Goal: Navigation & Orientation: Find specific page/section

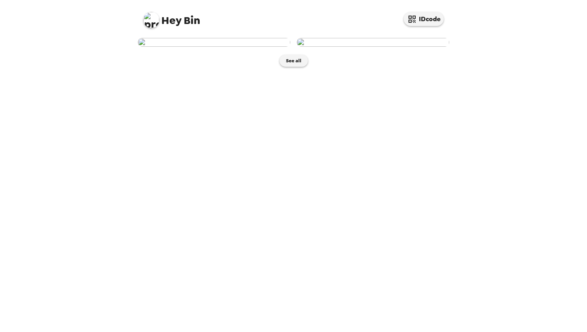
click at [384, 47] on img at bounding box center [373, 42] width 153 height 9
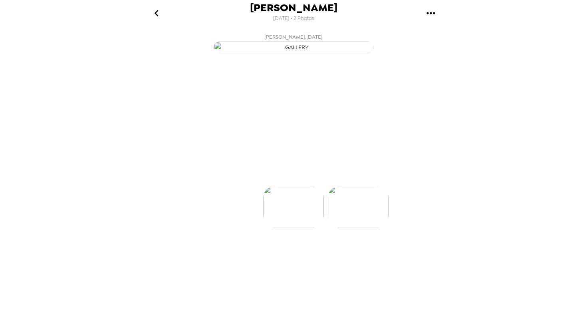
scroll to position [0, 64]
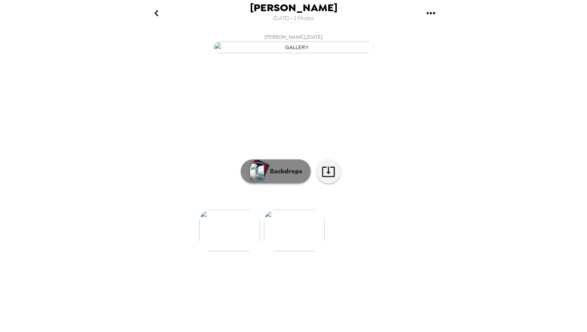
click at [278, 176] on p "Backdrops" at bounding box center [284, 172] width 36 height 10
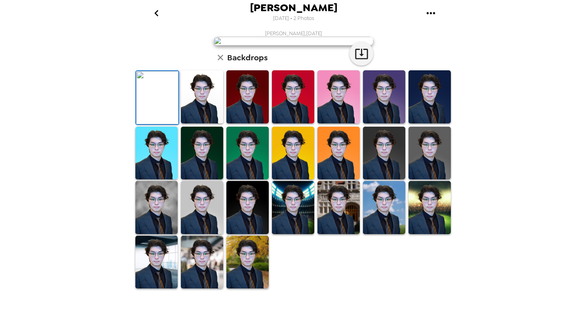
scroll to position [0, 0]
click at [436, 12] on icon "gallery menu" at bounding box center [430, 13] width 13 height 13
click at [156, 14] on div at bounding box center [293, 166] width 587 height 332
click at [255, 46] on img at bounding box center [294, 41] width 160 height 9
click at [151, 7] on icon "go back" at bounding box center [156, 13] width 13 height 13
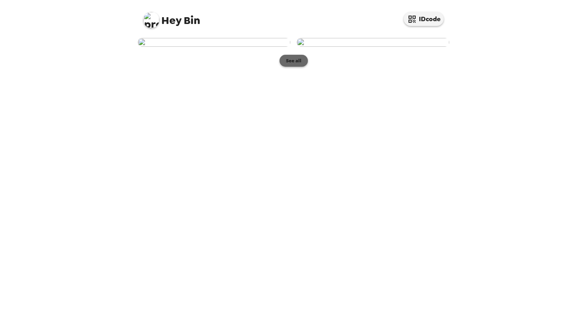
click at [295, 67] on button "See all" at bounding box center [294, 61] width 28 height 12
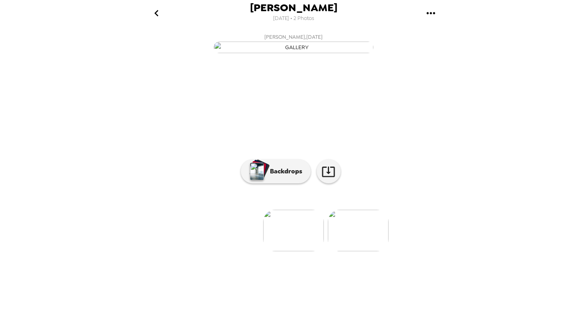
scroll to position [8, 0]
click at [357, 251] on img at bounding box center [358, 231] width 61 height 42
click at [432, 13] on icon "gallery menu" at bounding box center [430, 13] width 13 height 13
click at [436, 17] on div at bounding box center [293, 166] width 587 height 332
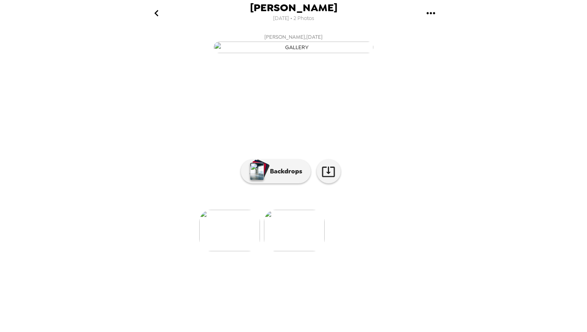
click at [432, 14] on icon "gallery menu" at bounding box center [430, 13] width 13 height 13
click at [396, 204] on div at bounding box center [293, 166] width 587 height 332
click at [297, 56] on button "[PERSON_NAME] , [DATE]" at bounding box center [293, 43] width 319 height 26
click at [295, 183] on button "Backdrops" at bounding box center [276, 171] width 70 height 24
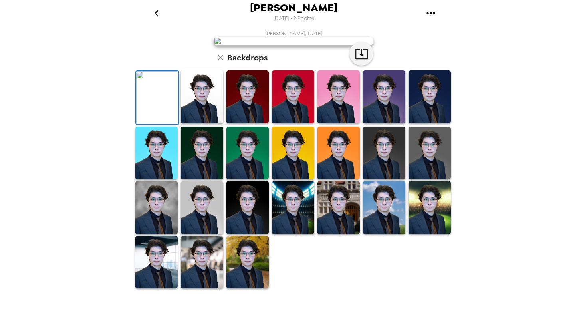
scroll to position [153, 0]
click at [292, 234] on img at bounding box center [293, 207] width 42 height 53
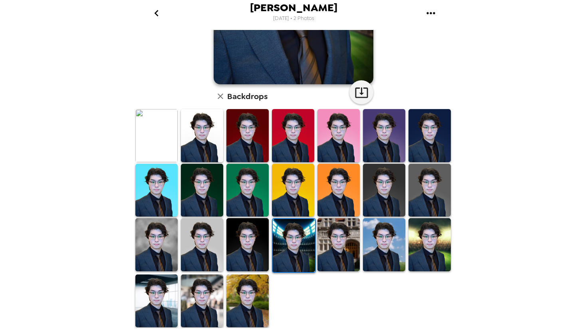
click at [334, 248] on img at bounding box center [338, 244] width 42 height 53
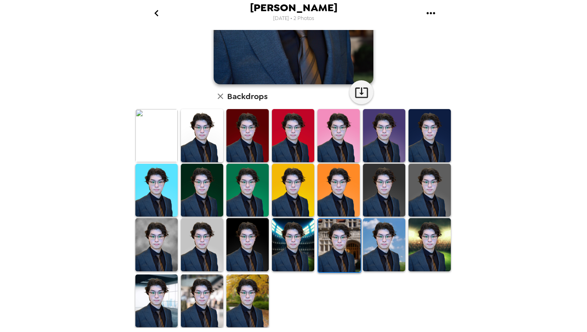
click at [402, 247] on img at bounding box center [384, 244] width 42 height 53
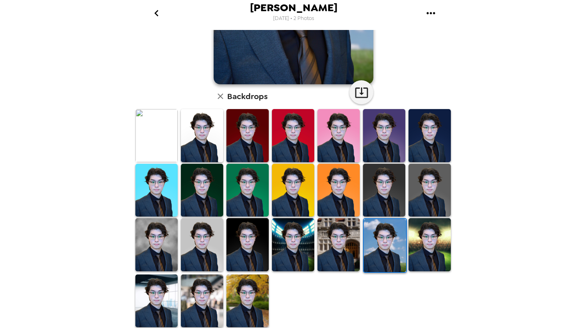
click at [422, 247] on img at bounding box center [429, 244] width 42 height 53
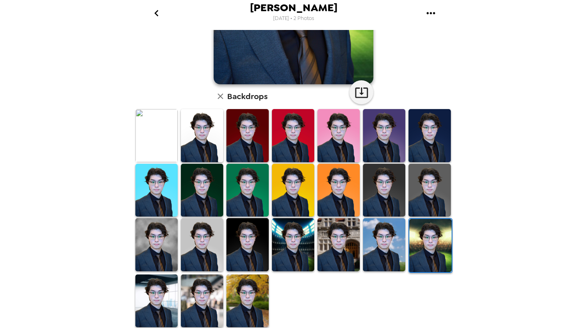
click at [161, 289] on img at bounding box center [156, 300] width 42 height 53
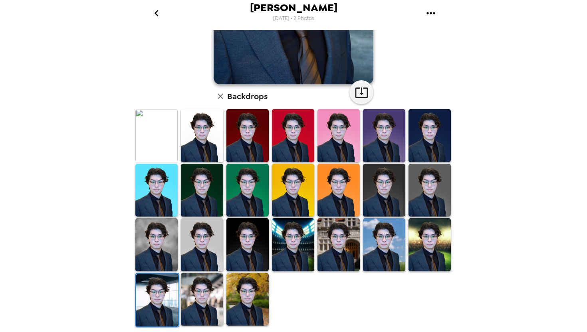
click at [211, 301] on img at bounding box center [202, 299] width 42 height 53
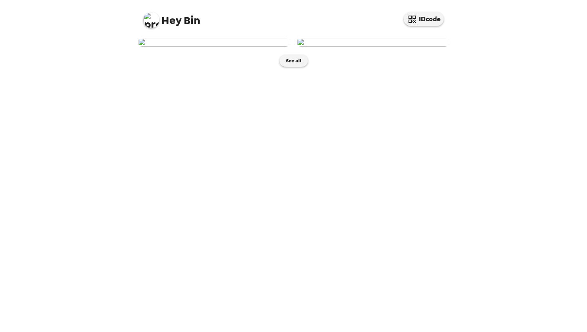
click at [383, 47] on img at bounding box center [373, 42] width 153 height 9
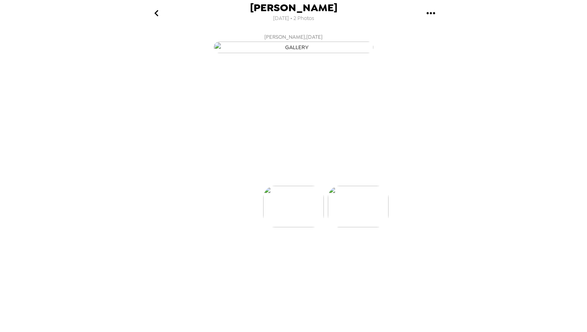
scroll to position [0, 64]
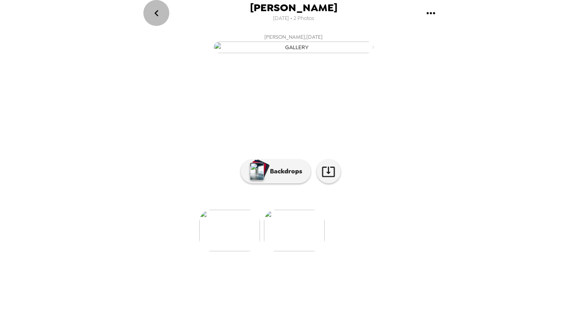
click at [158, 13] on icon "go back" at bounding box center [156, 13] width 13 height 13
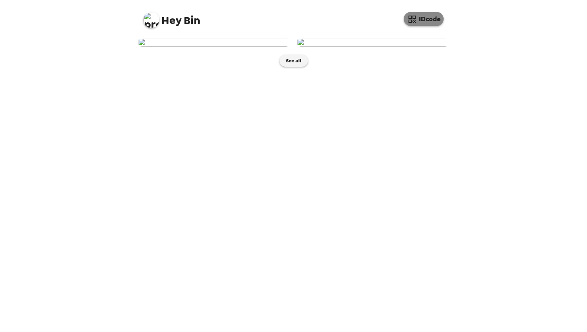
click at [419, 15] on button "IDcode" at bounding box center [424, 19] width 40 height 14
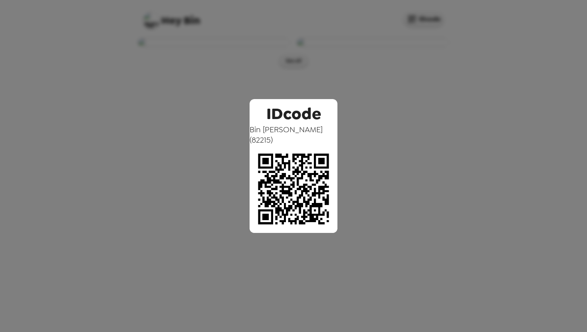
click at [378, 44] on div "IDcode Bin Wang ( 82215 )" at bounding box center [293, 166] width 587 height 332
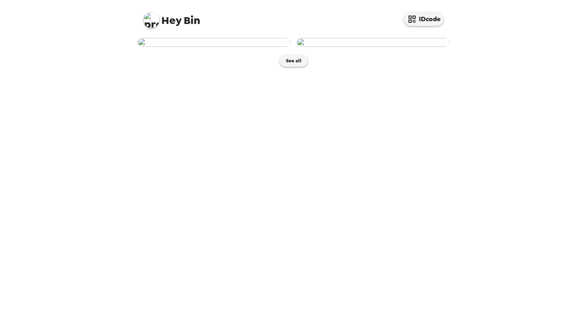
click at [389, 47] on img at bounding box center [373, 42] width 153 height 9
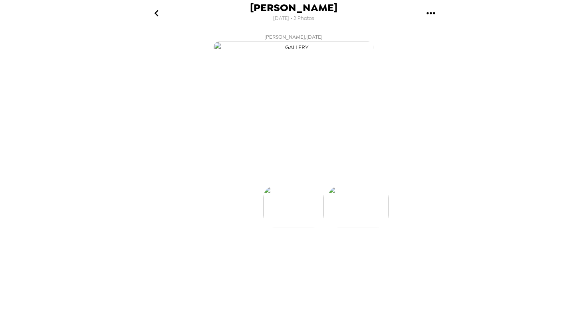
scroll to position [0, 64]
click at [243, 251] on img at bounding box center [229, 231] width 61 height 42
click at [351, 251] on img at bounding box center [358, 231] width 61 height 42
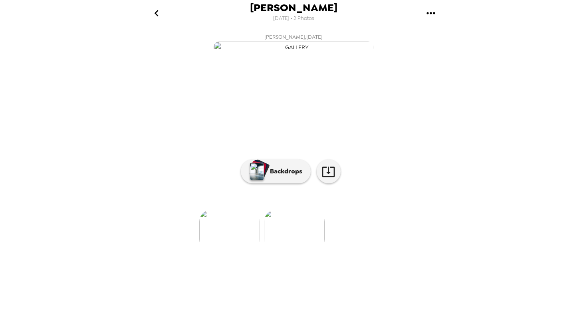
click at [236, 251] on img at bounding box center [229, 231] width 61 height 42
click at [348, 251] on img at bounding box center [358, 231] width 61 height 42
click at [243, 251] on img at bounding box center [229, 231] width 61 height 42
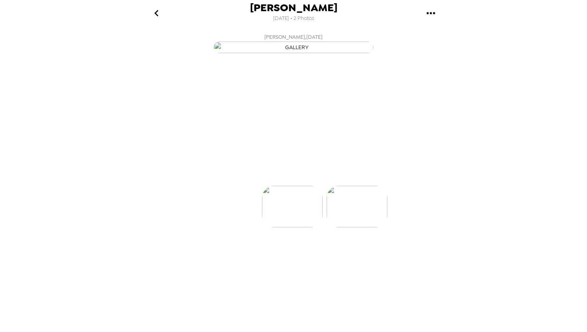
scroll to position [0, 0]
